Goal: Information Seeking & Learning: Learn about a topic

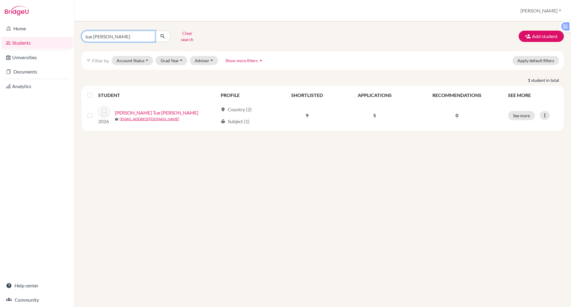
click at [129, 34] on input "tue anh hoang" at bounding box center [118, 36] width 74 height 11
type input "t"
type input "nanyang"
click button "submit" at bounding box center [163, 36] width 16 height 11
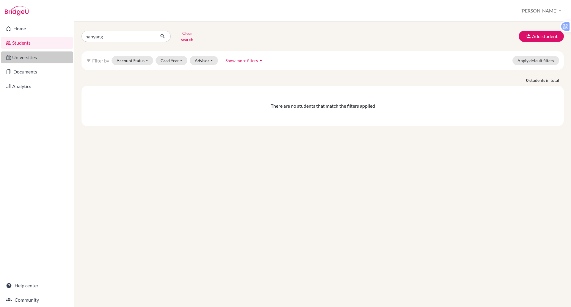
click at [25, 63] on link "Universities" at bounding box center [37, 57] width 72 height 12
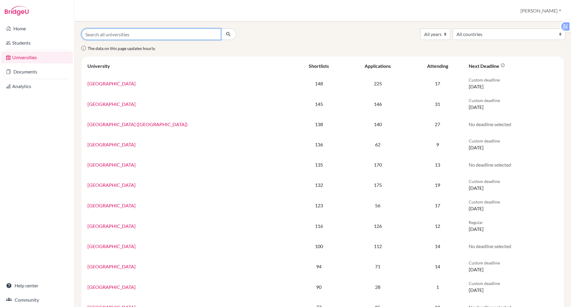
click at [107, 35] on input "Search all universities" at bounding box center [150, 34] width 139 height 11
type input "nanyang"
click at [221, 29] on button "submit" at bounding box center [229, 34] width 16 height 11
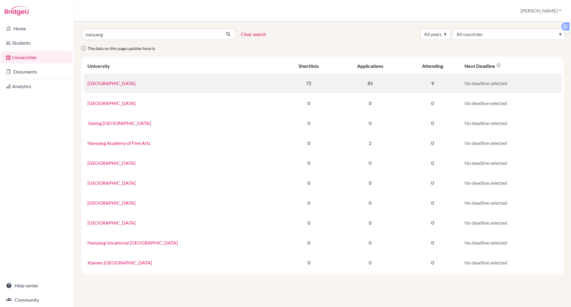
click at [115, 86] on td "Nanyang Technological University" at bounding box center [182, 83] width 197 height 20
click at [125, 84] on link "Nanyang Technological University" at bounding box center [111, 83] width 48 height 6
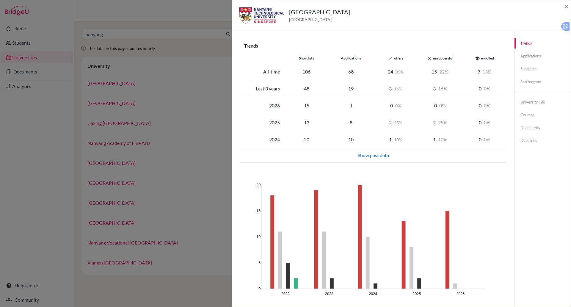
click at [367, 156] on div "Show past data" at bounding box center [373, 155] width 260 height 7
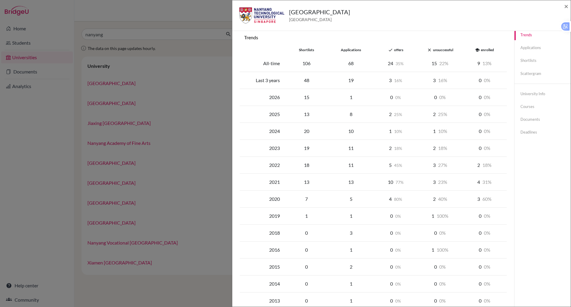
scroll to position [9, 0]
click at [407, 178] on div "10 77" at bounding box center [395, 181] width 45 height 7
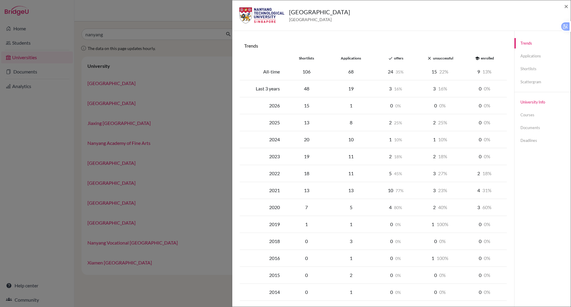
scroll to position [0, 0]
click at [526, 80] on link "Scattergram" at bounding box center [542, 81] width 56 height 10
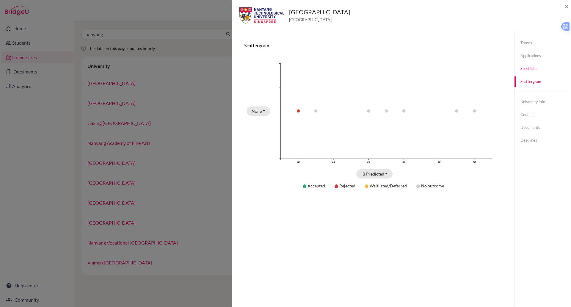
click at [526, 69] on link "Shortlists" at bounding box center [542, 68] width 56 height 10
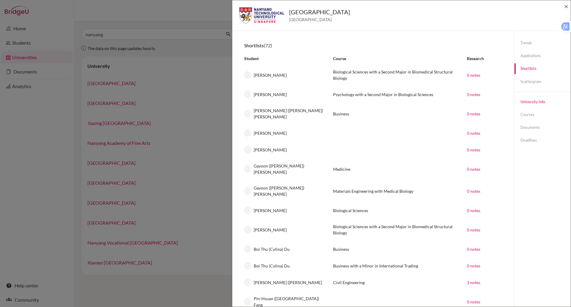
click at [530, 99] on link "University info" at bounding box center [542, 102] width 56 height 10
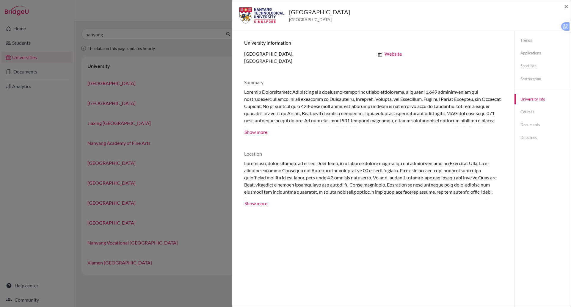
scroll to position [1, 0]
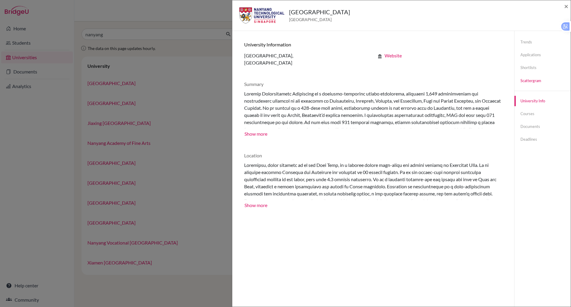
click at [521, 80] on link "Scattergram" at bounding box center [542, 81] width 56 height 10
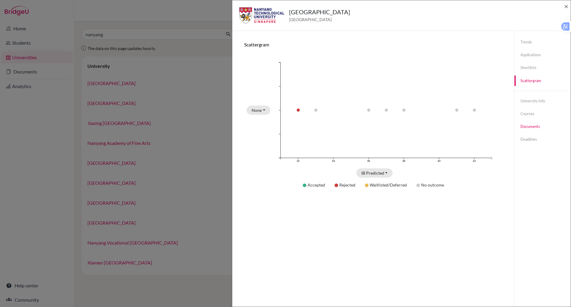
click at [529, 122] on link "Documents" at bounding box center [542, 126] width 56 height 10
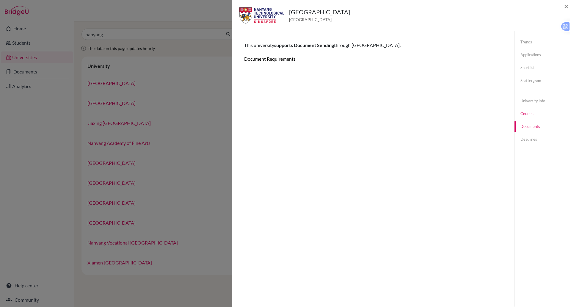
click at [527, 117] on link "Courses" at bounding box center [542, 113] width 56 height 10
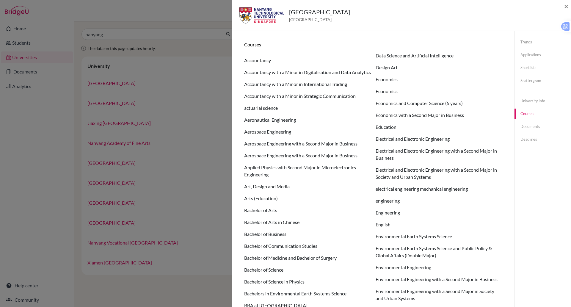
click at [570, 4] on div "Nanyang Technological University Singapore ×" at bounding box center [401, 15] width 338 height 31
click at [566, 5] on span "×" at bounding box center [566, 6] width 4 height 9
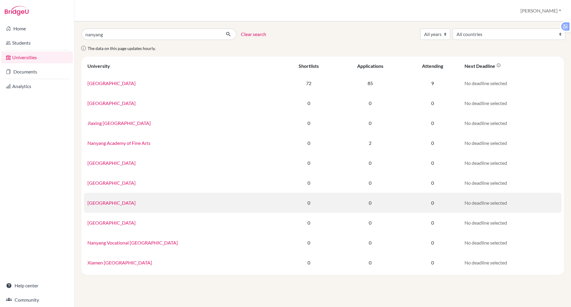
click at [125, 201] on link "Nanyang Normal College" at bounding box center [111, 203] width 48 height 6
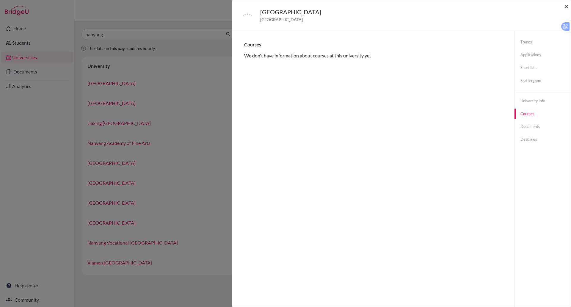
click at [564, 2] on span "×" at bounding box center [566, 6] width 4 height 9
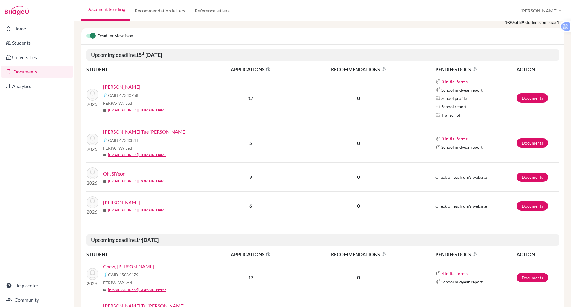
scroll to position [75, 0]
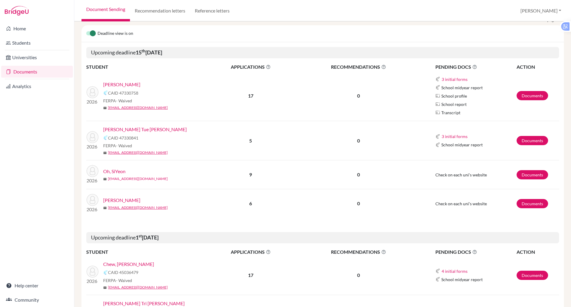
click at [127, 180] on link "soh2@bisvietnam.com" at bounding box center [138, 178] width 60 height 5
click at [130, 178] on link "[EMAIL_ADDRESS][DOMAIN_NAME]" at bounding box center [138, 178] width 60 height 5
click at [123, 170] on link "Oh, SiYeon" at bounding box center [114, 171] width 22 height 7
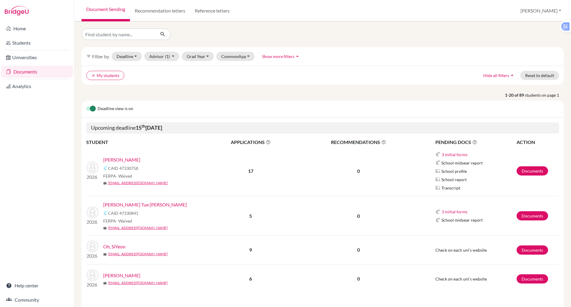
scroll to position [17, 0]
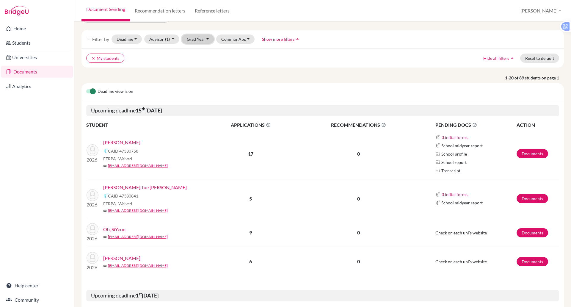
click at [200, 43] on button "Grad Year" at bounding box center [198, 38] width 32 height 9
click at [138, 45] on div "filter_list Filter by Deadline - Select a date range Or double click for a sing…" at bounding box center [322, 39] width 482 height 19
click at [133, 41] on button "Deadline - Select a date range Or double click for a single date selection Toda…" at bounding box center [126, 38] width 30 height 9
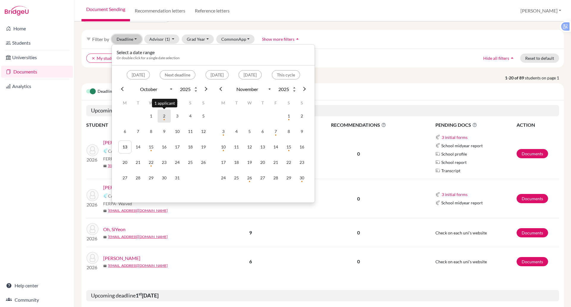
click at [165, 114] on td "2" at bounding box center [164, 115] width 13 height 13
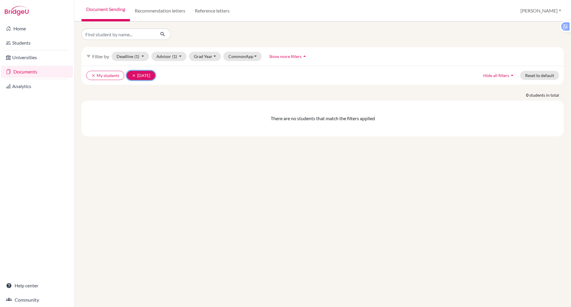
click at [151, 74] on button "clear 02 Oct 2025" at bounding box center [141, 75] width 29 height 9
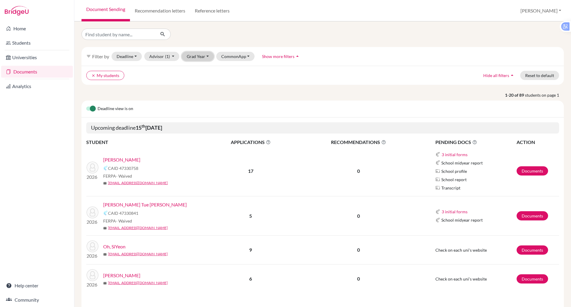
click at [194, 57] on button "Grad Year" at bounding box center [198, 56] width 32 height 9
click at [201, 86] on div "2026" at bounding box center [199, 87] width 21 height 7
click at [231, 59] on button "CommonApp" at bounding box center [242, 56] width 39 height 9
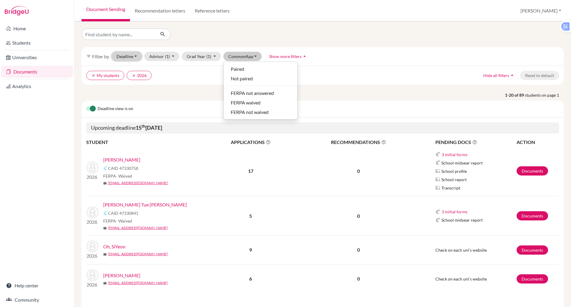
click at [131, 55] on button "Deadline - Select a date range Or double click for a single date selection Toda…" at bounding box center [126, 56] width 30 height 9
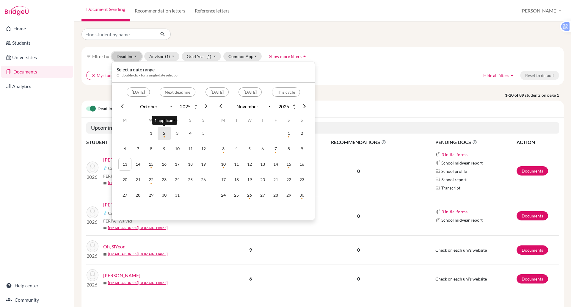
click at [162, 138] on td "2" at bounding box center [164, 133] width 13 height 13
click at [166, 136] on td "2" at bounding box center [164, 133] width 13 height 13
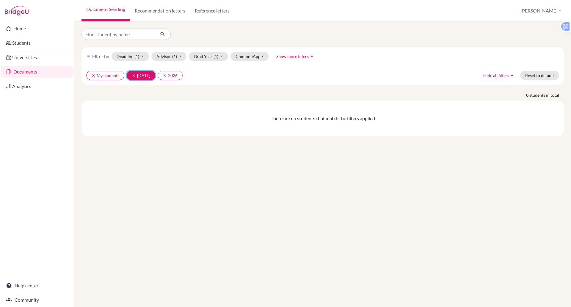
click at [142, 74] on button "clear 02 Oct 2025" at bounding box center [141, 75] width 29 height 9
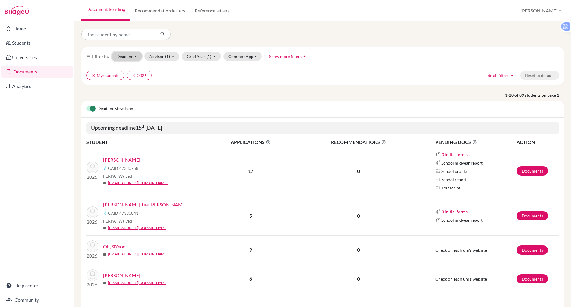
click at [139, 55] on button "Deadline - Select a date range Or double click for a single date selection Toda…" at bounding box center [126, 56] width 30 height 9
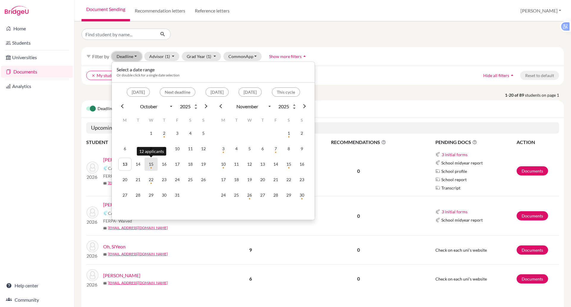
click at [149, 168] on td "15" at bounding box center [150, 164] width 13 height 13
click at [154, 168] on td "15" at bounding box center [150, 164] width 13 height 13
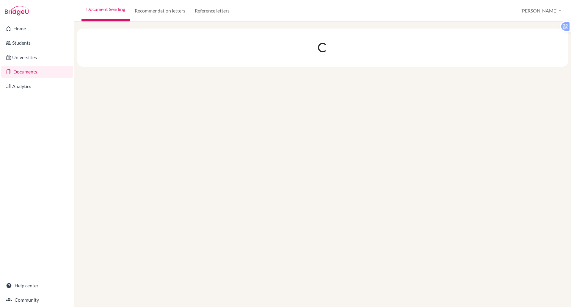
select select "10"
select select "11"
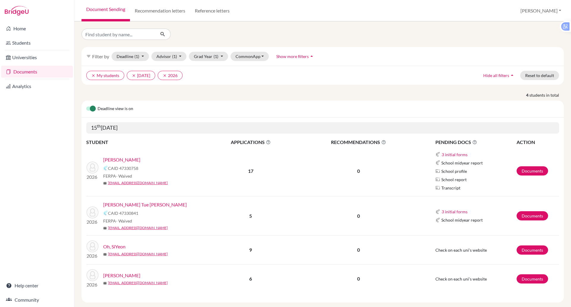
scroll to position [10, 0]
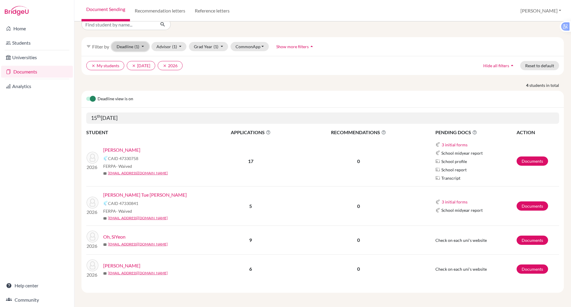
click at [137, 47] on span "(1)" at bounding box center [136, 46] width 5 height 5
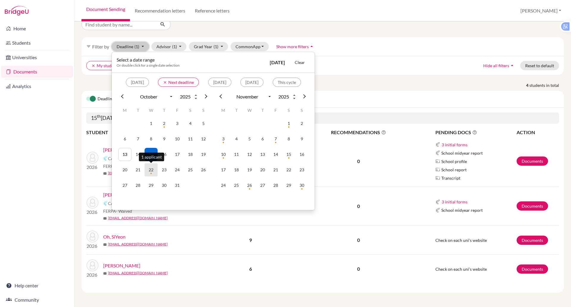
click at [150, 174] on td "22" at bounding box center [150, 169] width 13 height 13
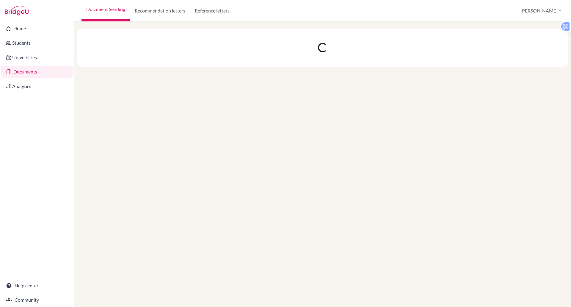
click at [150, 174] on div at bounding box center [322, 163] width 496 height 285
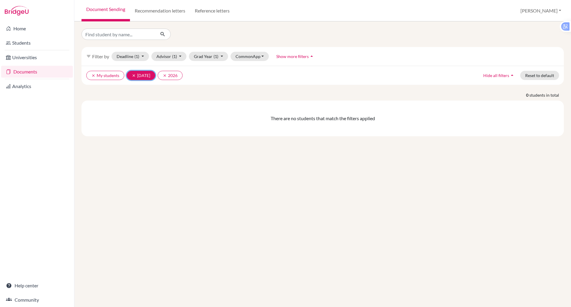
click at [140, 78] on button "clear 22 Oct 2025" at bounding box center [141, 75] width 29 height 9
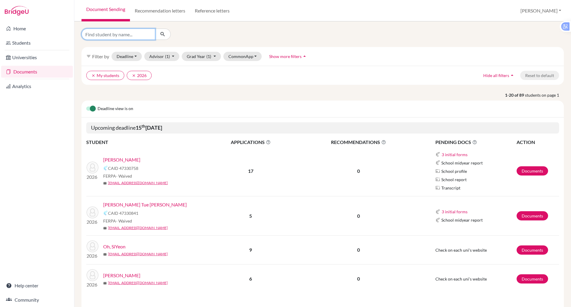
click at [109, 33] on input "Find student by name..." at bounding box center [118, 34] width 74 height 11
type input "a"
type input "DIEP"
click button "submit" at bounding box center [163, 34] width 16 height 11
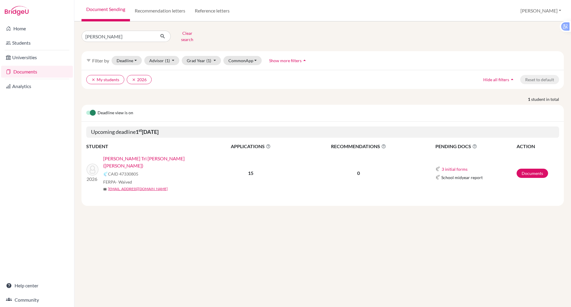
click at [142, 155] on link "[PERSON_NAME] Tri [PERSON_NAME] ([PERSON_NAME])" at bounding box center [156, 162] width 106 height 14
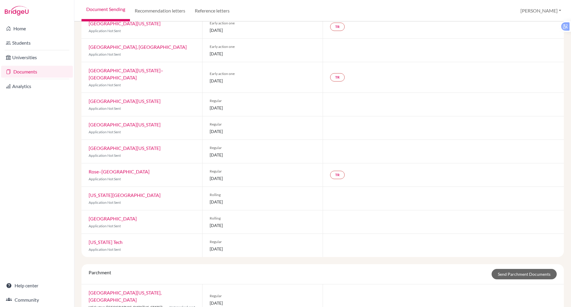
scroll to position [154, 0]
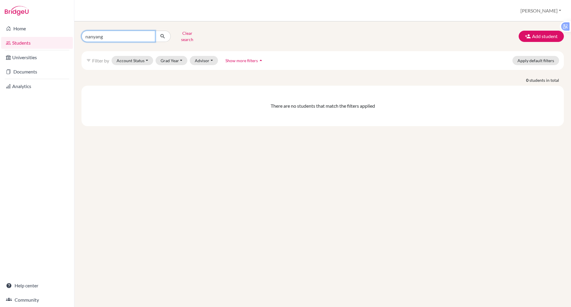
click at [112, 39] on input "nanyang" at bounding box center [118, 36] width 74 height 11
type input "n"
type input "[PERSON_NAME]"
click button "submit" at bounding box center [163, 36] width 16 height 11
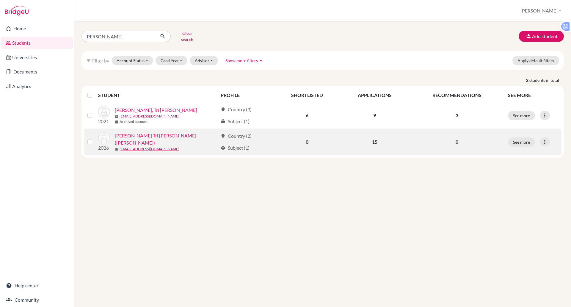
click at [145, 135] on link "[PERSON_NAME] Tri [PERSON_NAME] ([PERSON_NAME])" at bounding box center [166, 139] width 103 height 14
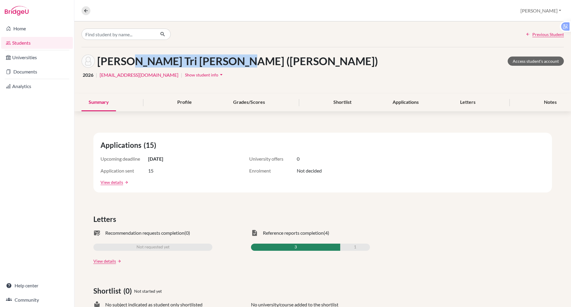
drag, startPoint x: 231, startPoint y: 65, endPoint x: 127, endPoint y: 51, distance: 104.6
click at [127, 51] on div "[PERSON_NAME] Tri [PERSON_NAME] ([PERSON_NAME]) Access student's account 2026 |…" at bounding box center [322, 70] width 496 height 46
copy h1 "[PERSON_NAME] [PERSON_NAME] ([PERSON_NAME])"
